Goal: Task Accomplishment & Management: Manage account settings

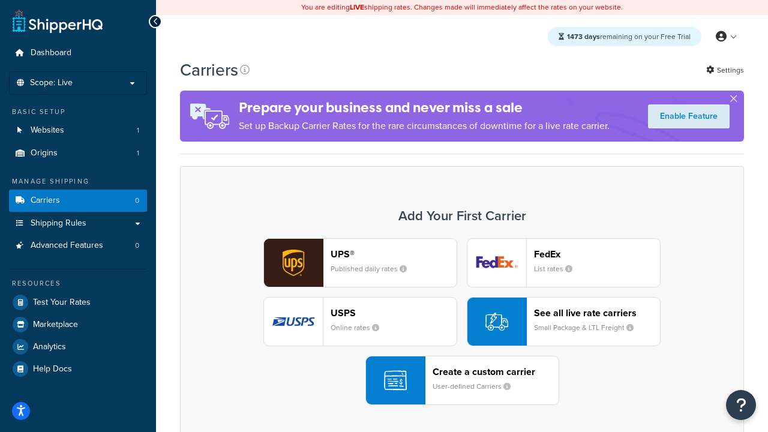
click at [462, 322] on div "UPS® Published daily rates FedEx List rates USPS Online rates See all live rate…" at bounding box center [462, 321] width 539 height 167
click at [597, 254] on header "FedEx" at bounding box center [597, 253] width 126 height 11
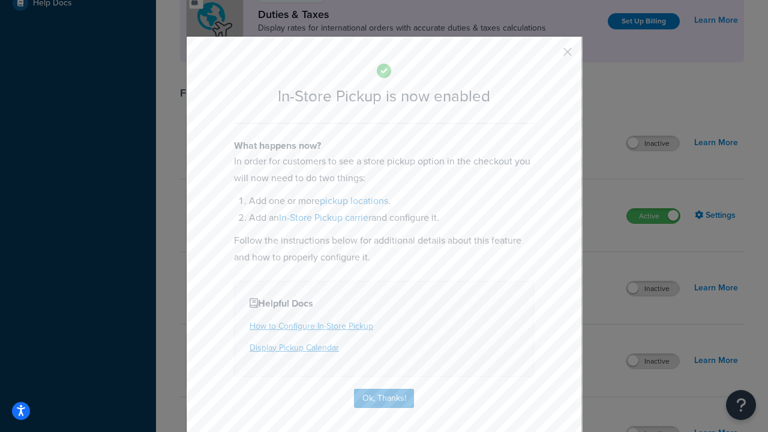
click at [549, 56] on button "button" at bounding box center [549, 56] width 3 height 3
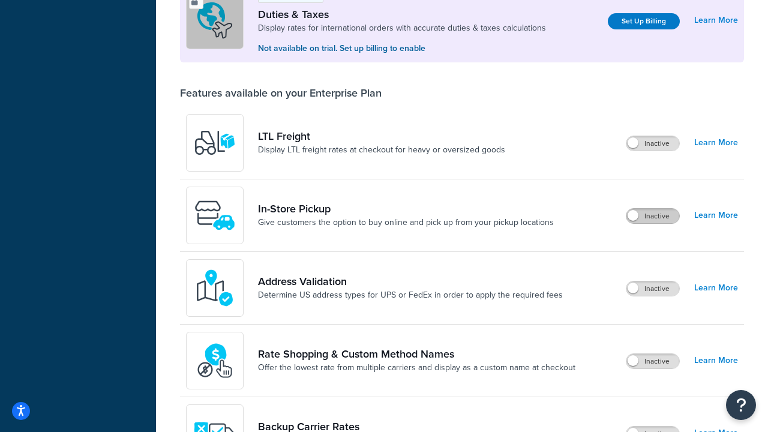
scroll to position [366, 0]
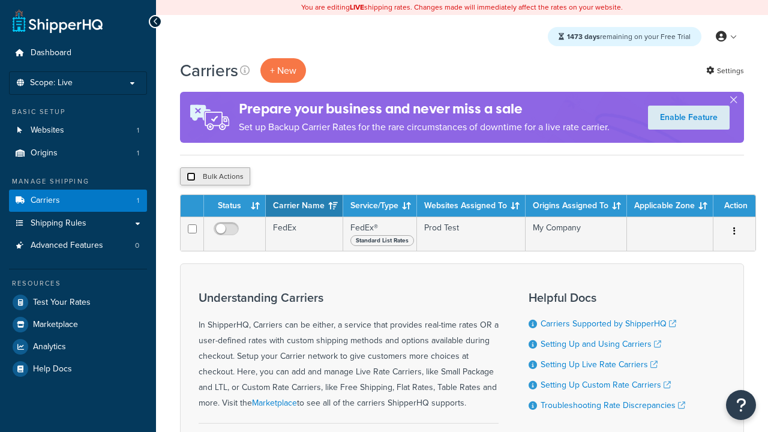
click at [191, 177] on input "checkbox" at bounding box center [191, 176] width 9 height 9
checkbox input "true"
click at [0, 0] on button "Delete" at bounding box center [0, 0] width 0 height 0
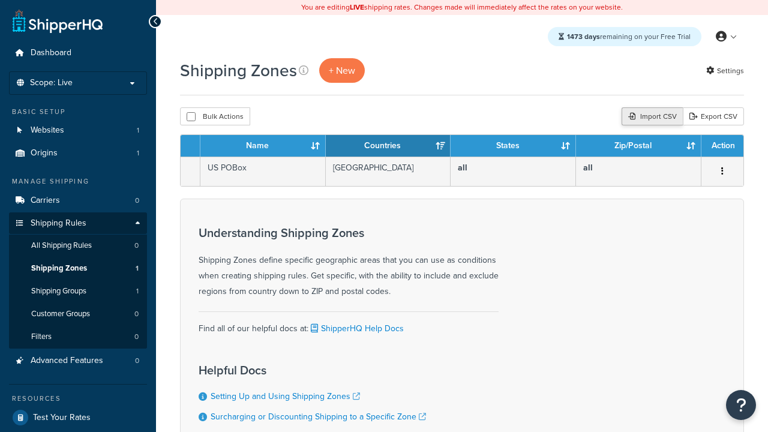
click at [650, 117] on div "Import CSV" at bounding box center [651, 116] width 61 height 18
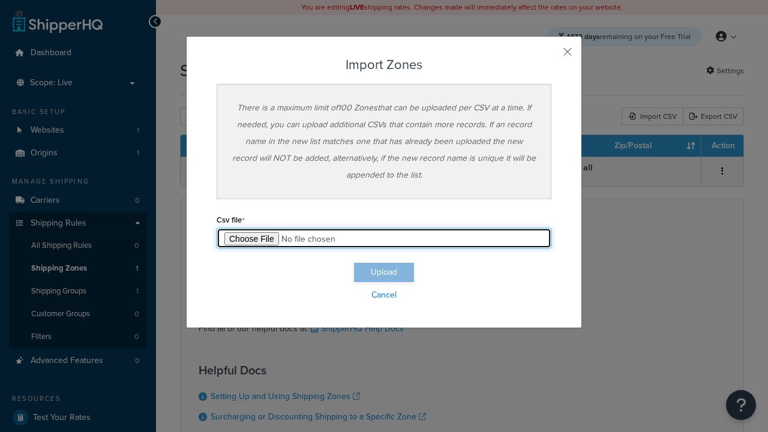
click at [384, 238] on input "file" at bounding box center [384, 238] width 335 height 20
type input "C:\fakepath\importZonesSuccess.csv"
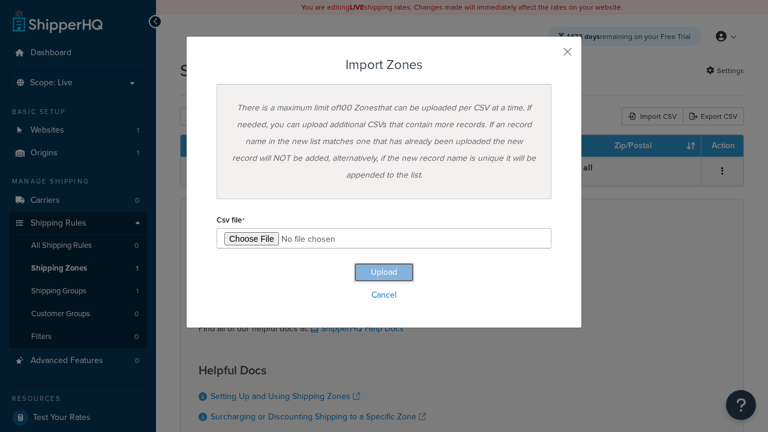
click at [384, 272] on button "Upload" at bounding box center [384, 272] width 60 height 19
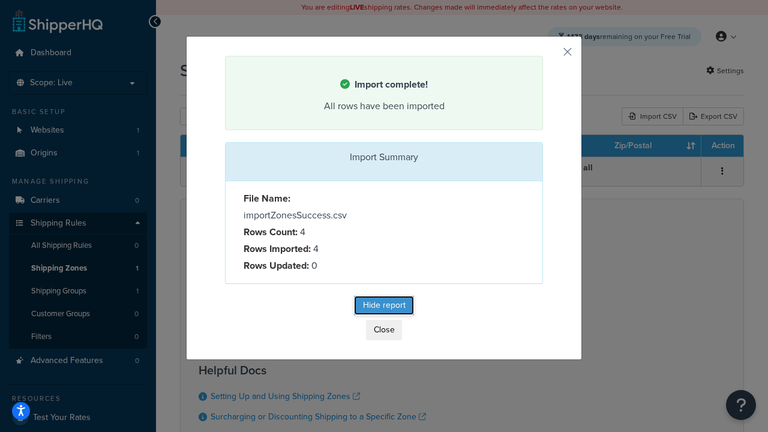
click at [384, 307] on button "Hide report" at bounding box center [384, 305] width 60 height 19
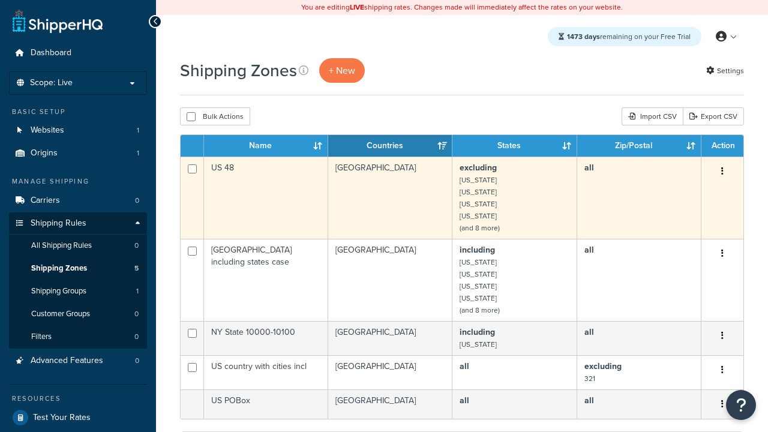
click at [722, 172] on icon "button" at bounding box center [722, 171] width 2 height 8
click at [0, 0] on link "Delete" at bounding box center [0, 0] width 0 height 0
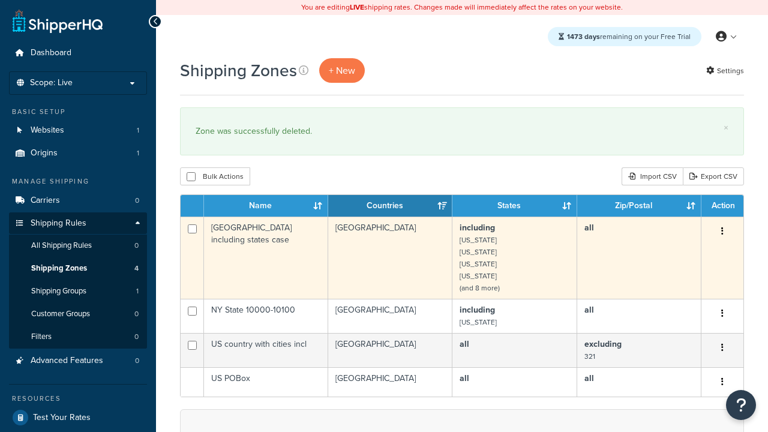
click at [722, 232] on icon "button" at bounding box center [722, 231] width 2 height 8
click at [0, 0] on link "Delete" at bounding box center [0, 0] width 0 height 0
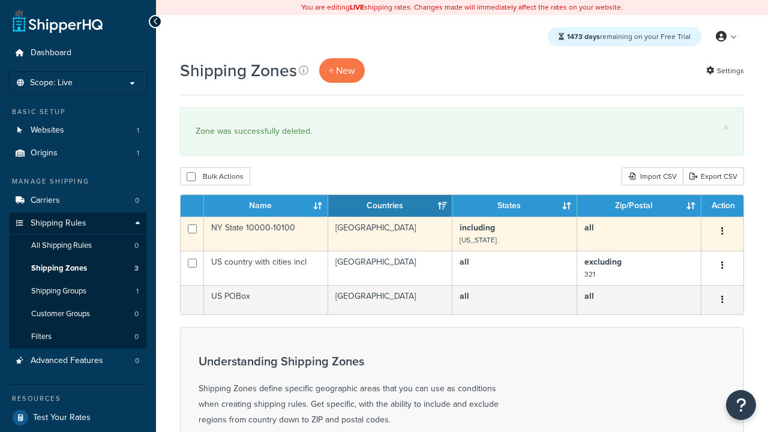
click at [722, 232] on icon "button" at bounding box center [722, 231] width 2 height 8
click at [0, 0] on link "Delete" at bounding box center [0, 0] width 0 height 0
